Goal: Task Accomplishment & Management: Complete application form

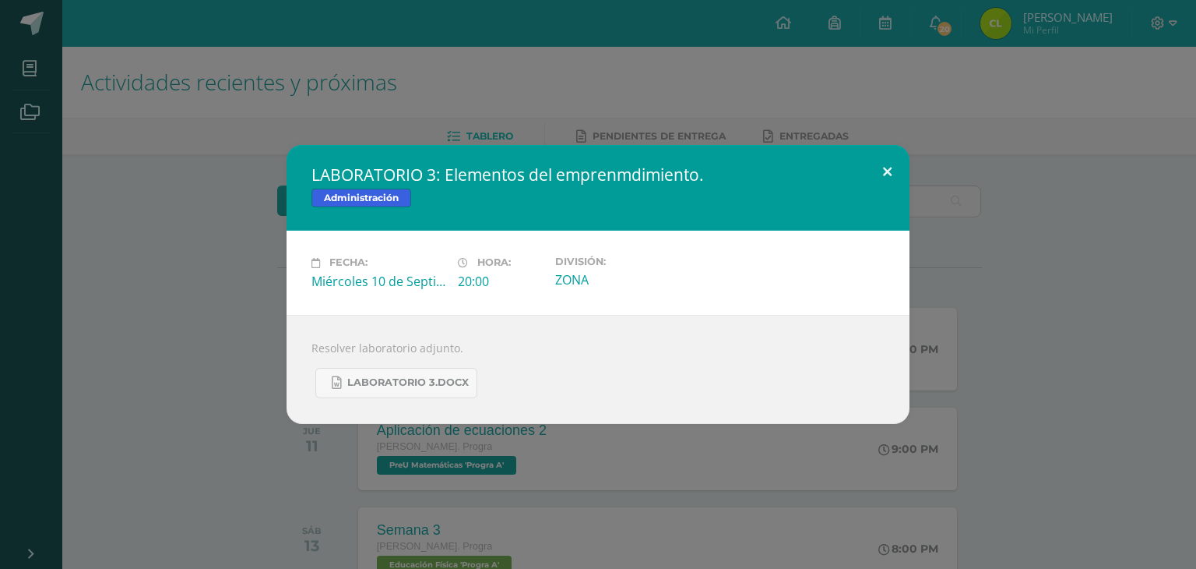
click at [885, 182] on button at bounding box center [887, 171] width 44 height 53
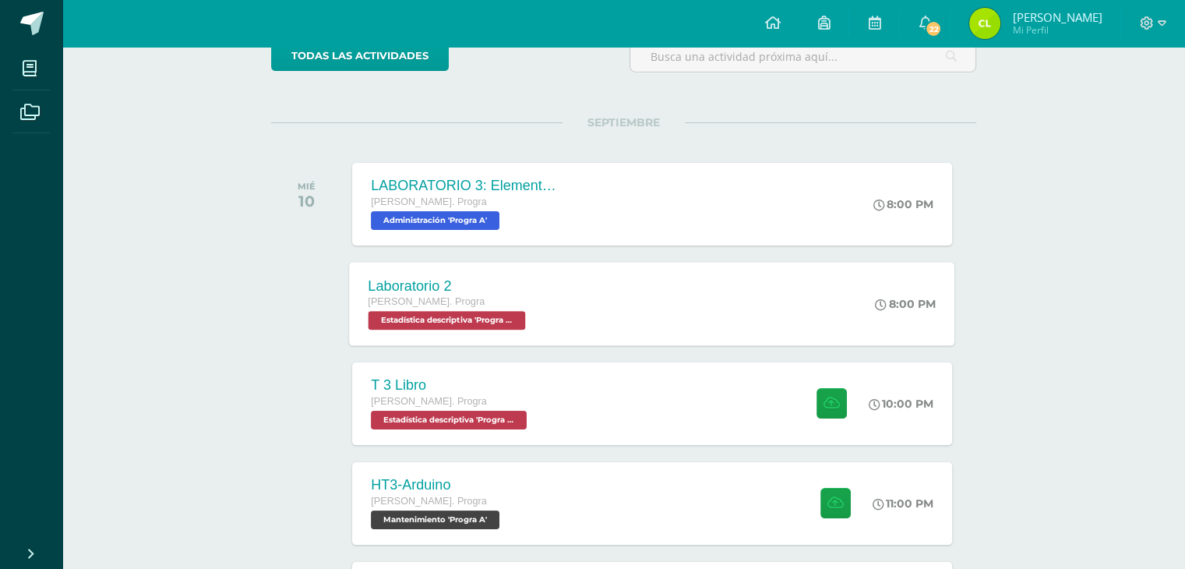
scroll to position [150, 0]
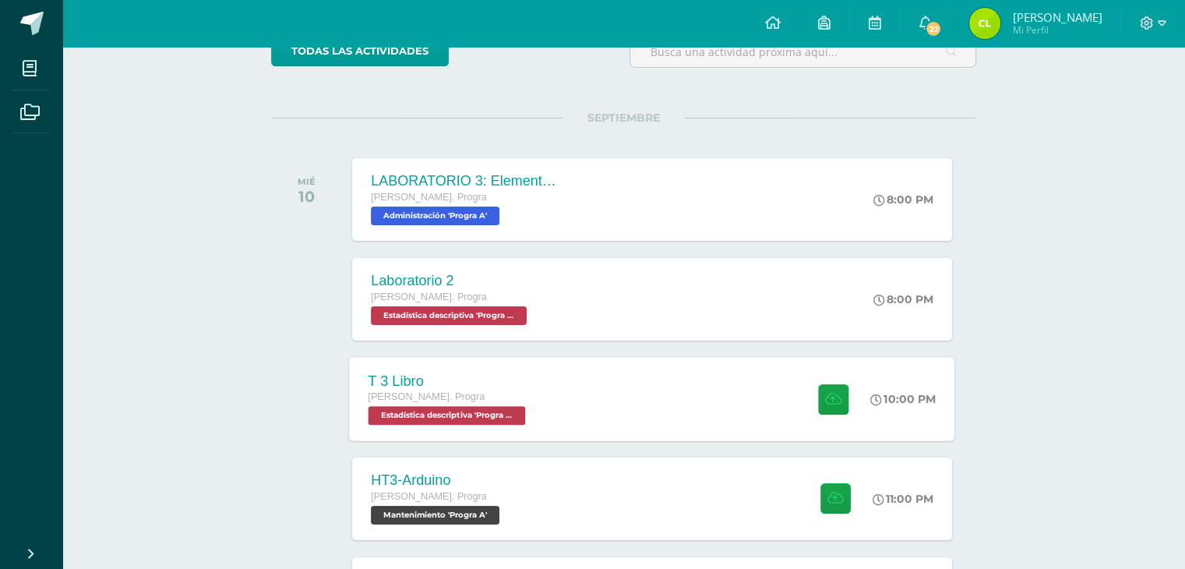
click at [607, 403] on div "T 3 Libro [PERSON_NAME]. Progra Estadística descriptiva 'Progra A' 10:00 PM T 3…" at bounding box center [652, 398] width 605 height 83
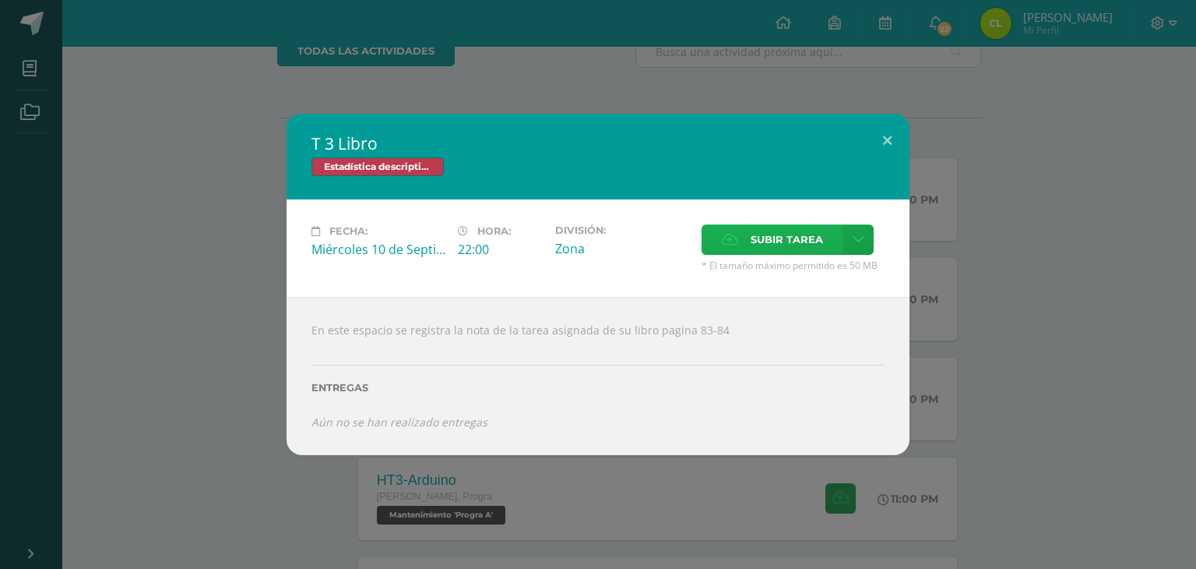
click at [709, 244] on label "Subir tarea" at bounding box center [773, 239] width 142 height 30
click at [0, 0] on input "Subir tarea" at bounding box center [0, 0] width 0 height 0
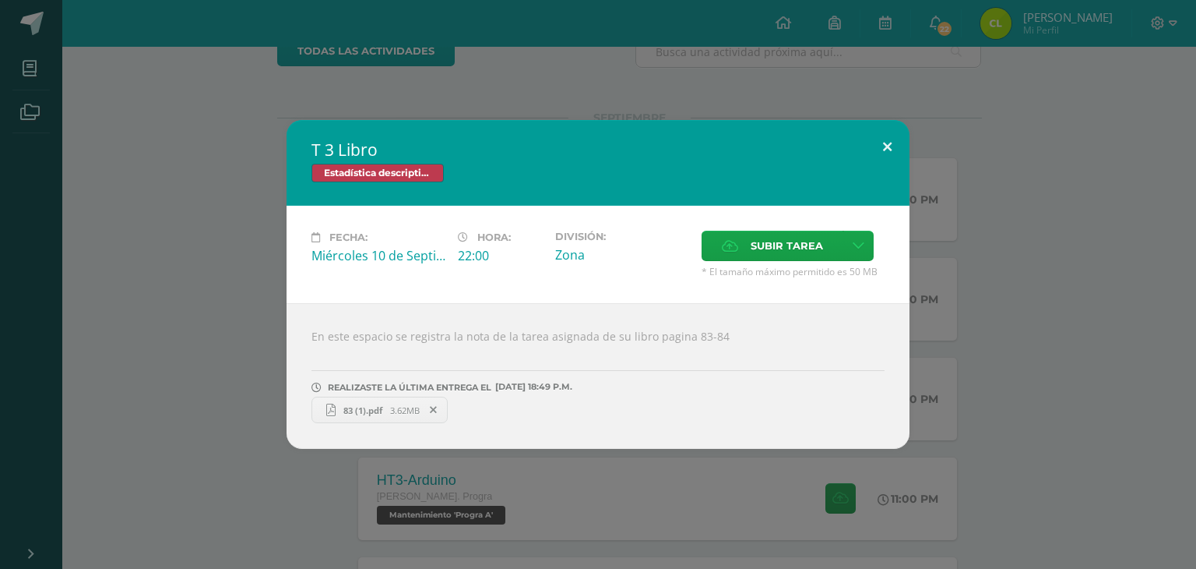
click at [875, 146] on button at bounding box center [887, 146] width 44 height 53
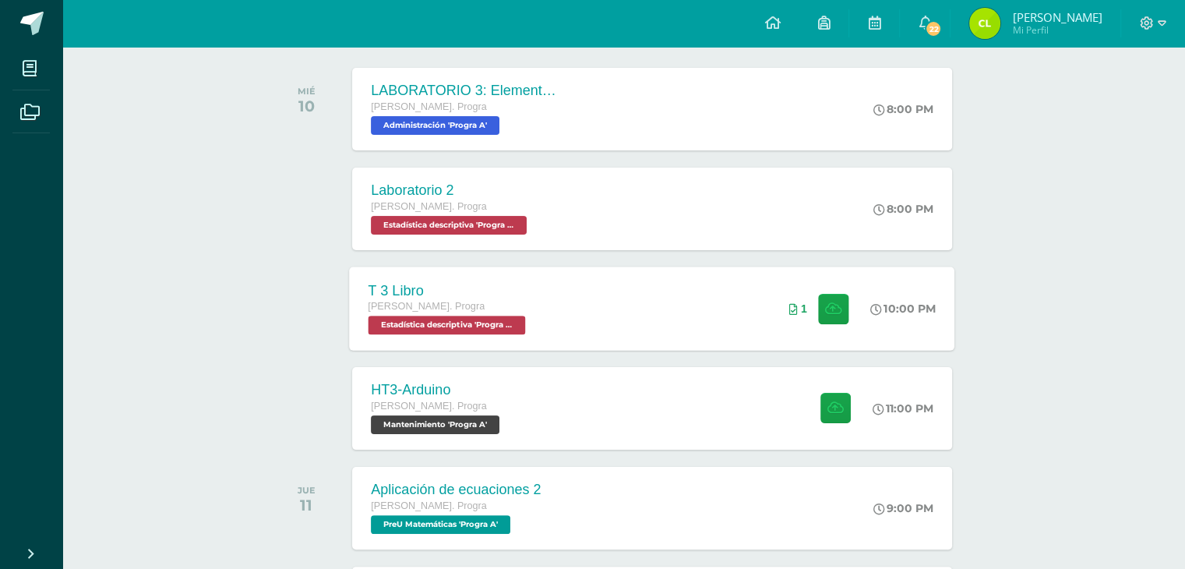
scroll to position [241, 0]
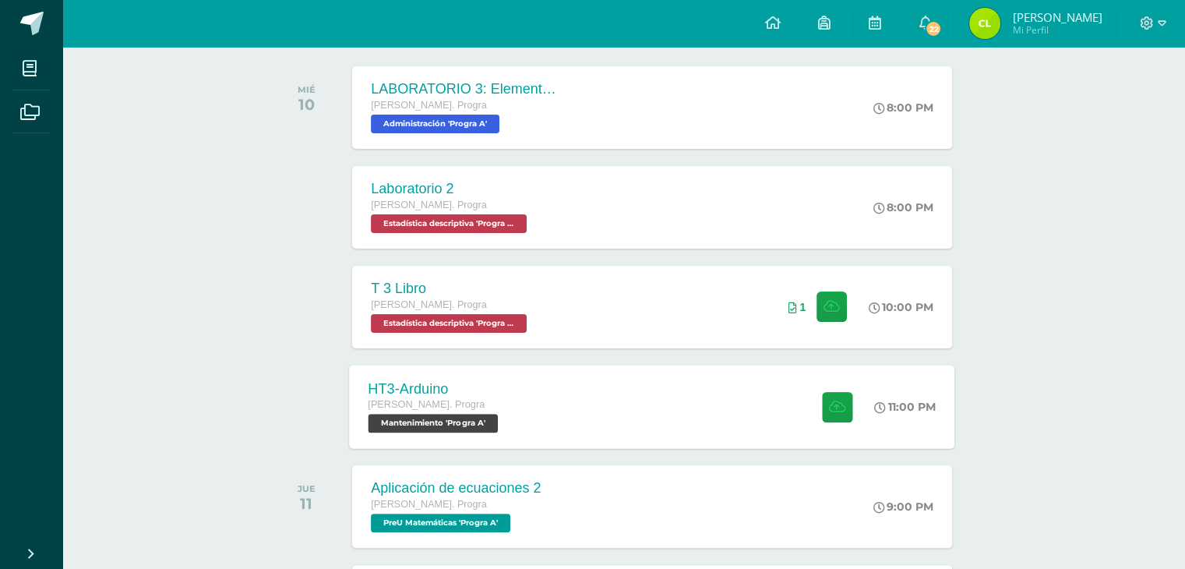
click at [604, 403] on div "HT3-Arduino Quinto Bach. Progra Mantenimiento 'Progra A' 11:00 PM HT3-Arduino M…" at bounding box center [652, 406] width 605 height 83
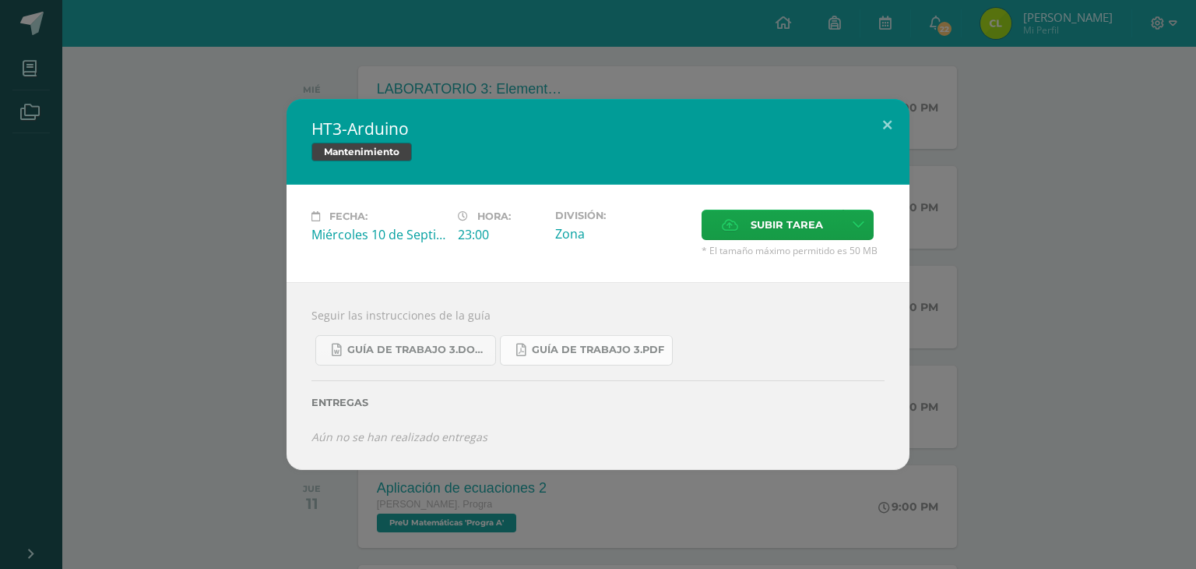
click at [566, 348] on span "Guía de trabajo 3.pdf" at bounding box center [598, 349] width 132 height 12
click at [758, 234] on span "Subir tarea" at bounding box center [787, 224] width 72 height 29
click at [0, 0] on input "Subir tarea" at bounding box center [0, 0] width 0 height 0
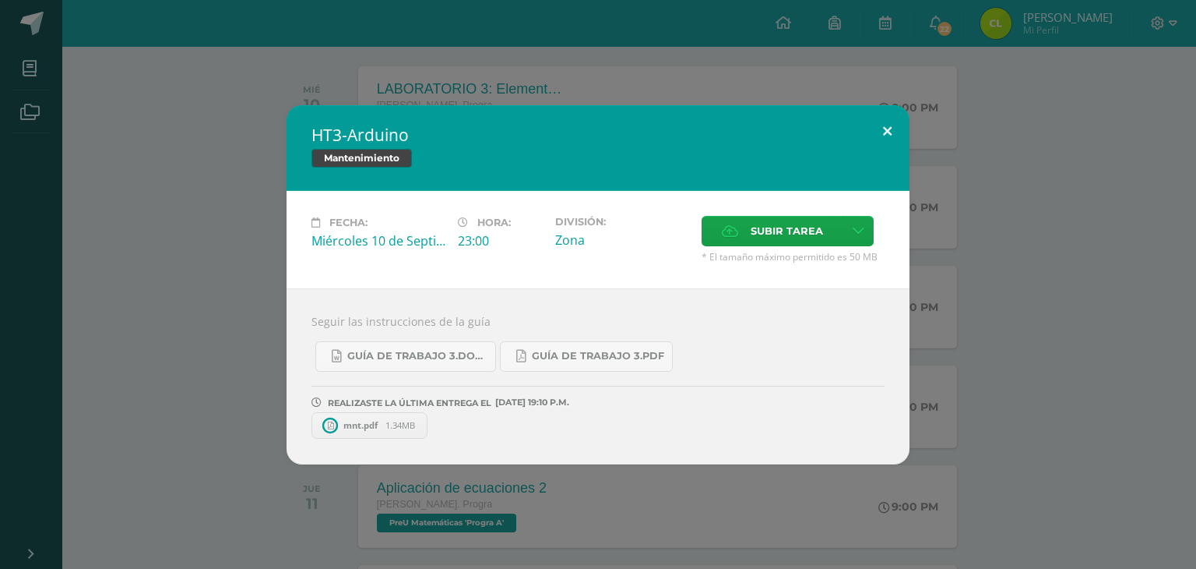
click at [889, 112] on button at bounding box center [887, 131] width 44 height 53
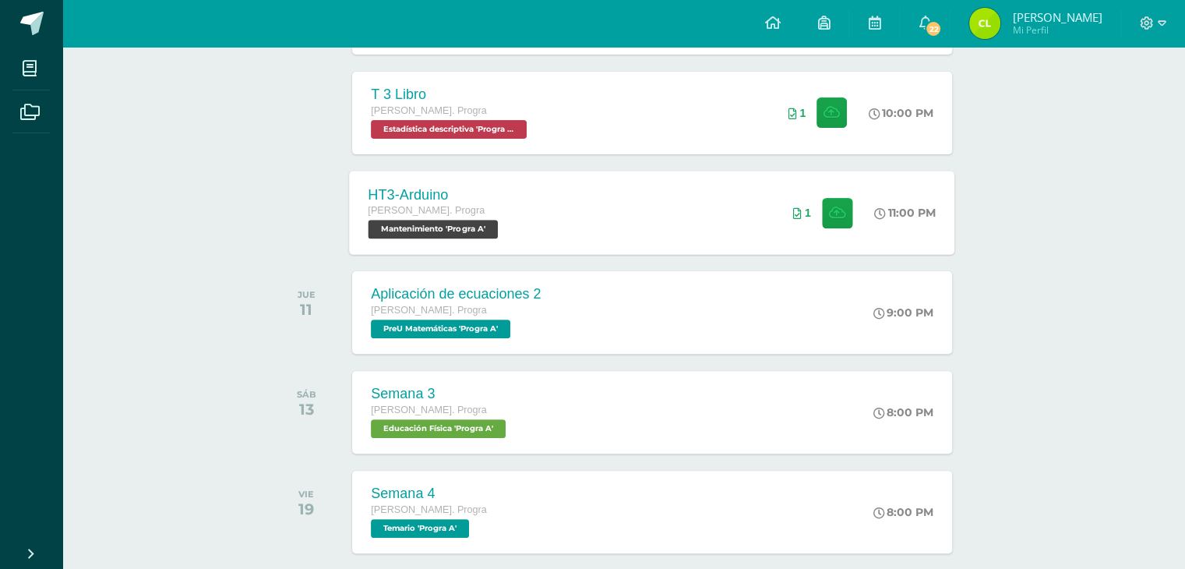
scroll to position [784, 0]
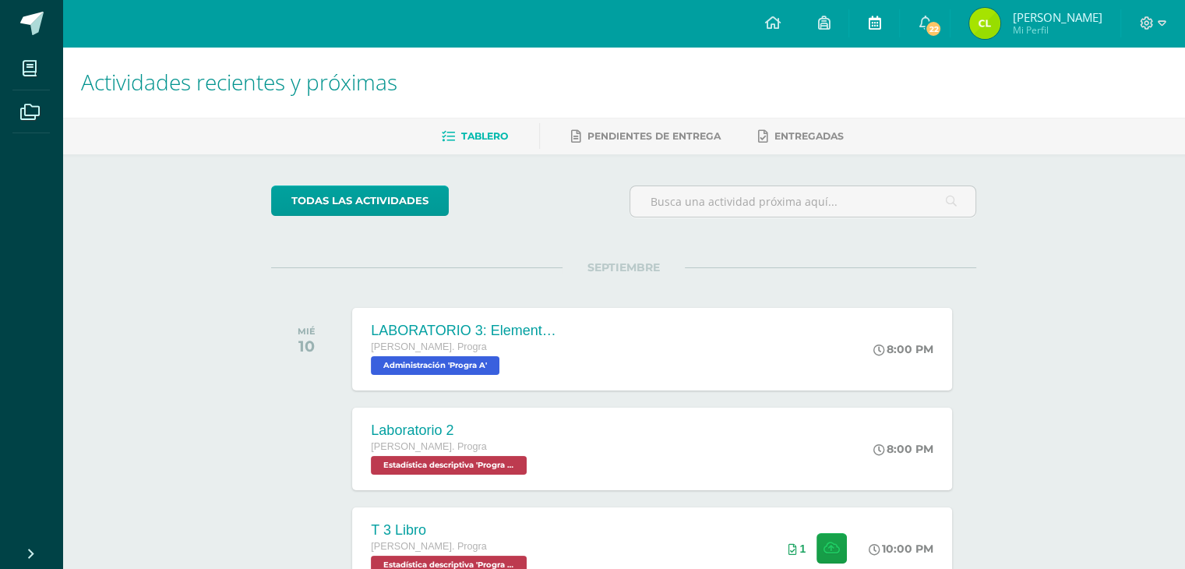
click at [884, 26] on link at bounding box center [874, 23] width 50 height 47
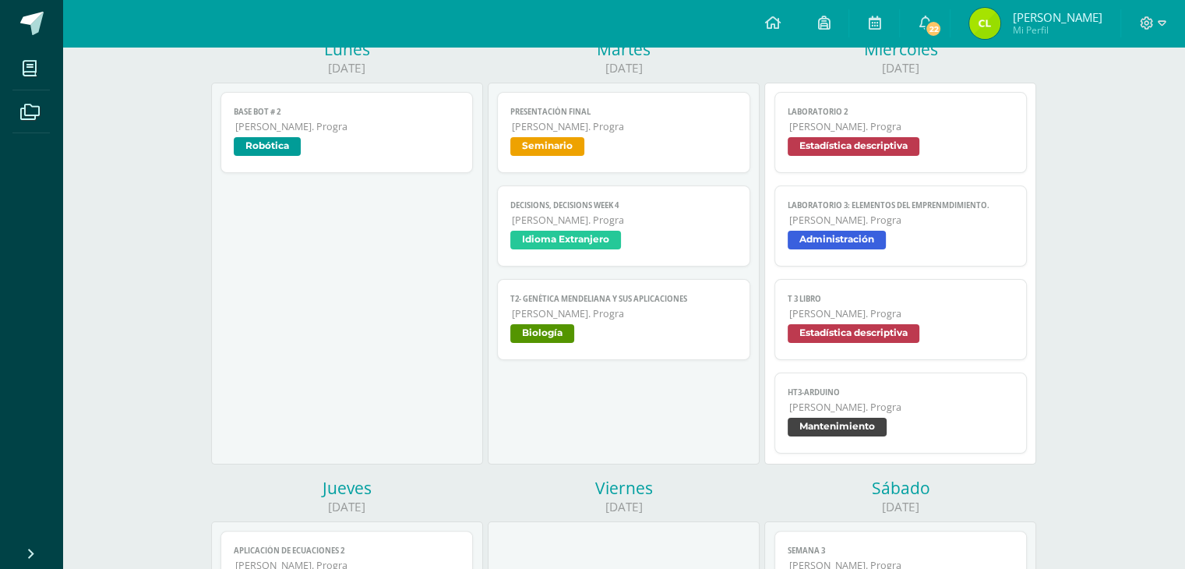
scroll to position [213, 0]
